Goal: Find specific page/section: Find specific page/section

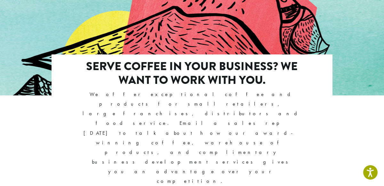
scroll to position [524, 0]
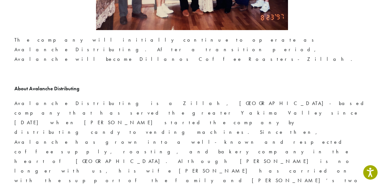
scroll to position [1118, 0]
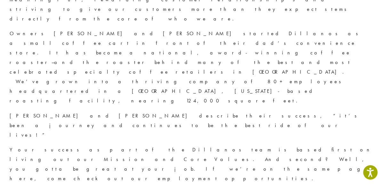
scroll to position [254, 0]
